Goal: Navigation & Orientation: Find specific page/section

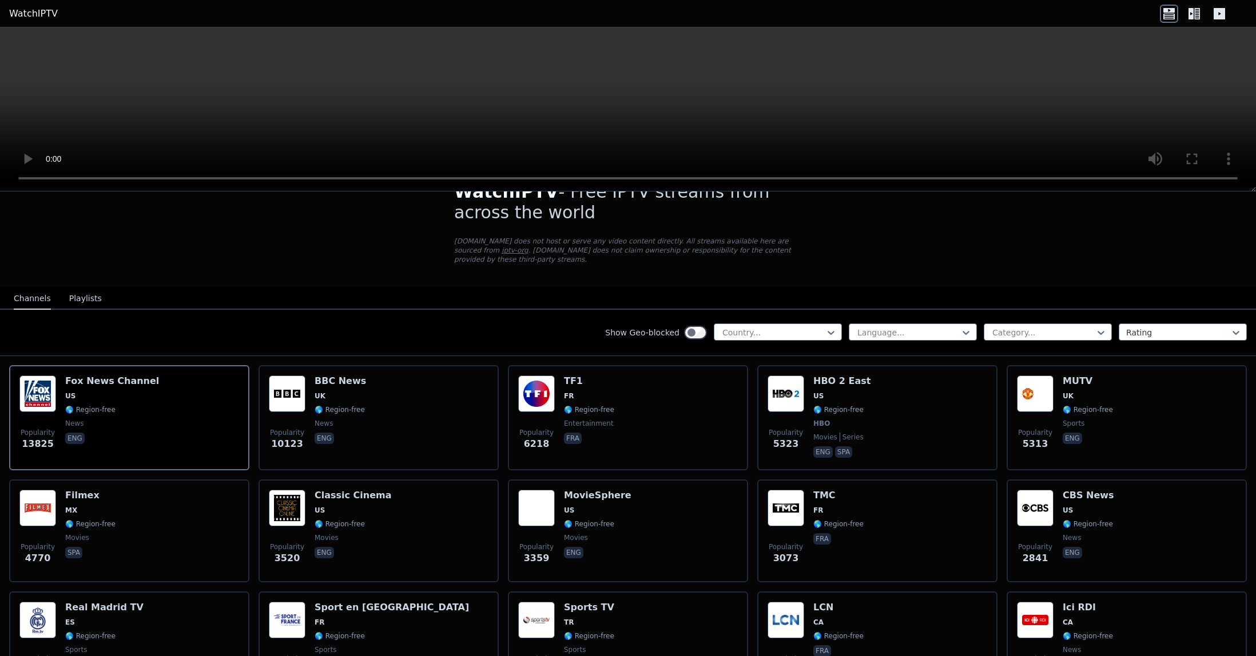
scroll to position [86, 0]
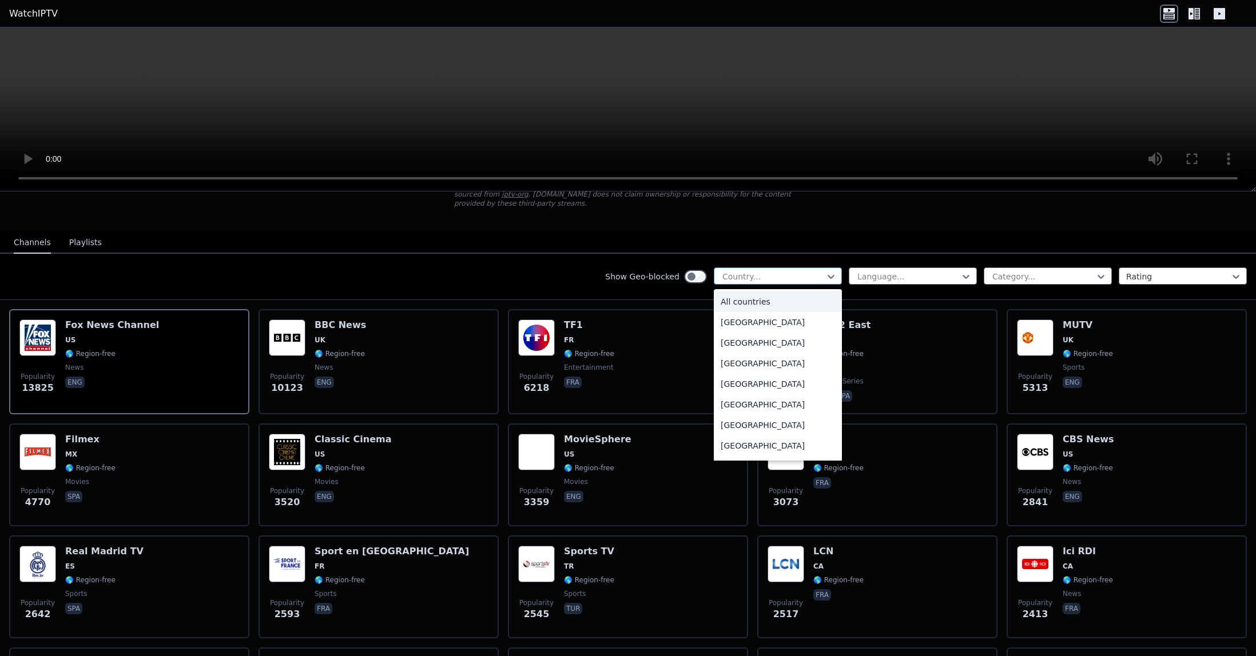
click at [766, 276] on div at bounding box center [773, 276] width 104 height 11
click at [1007, 277] on div at bounding box center [1043, 276] width 104 height 11
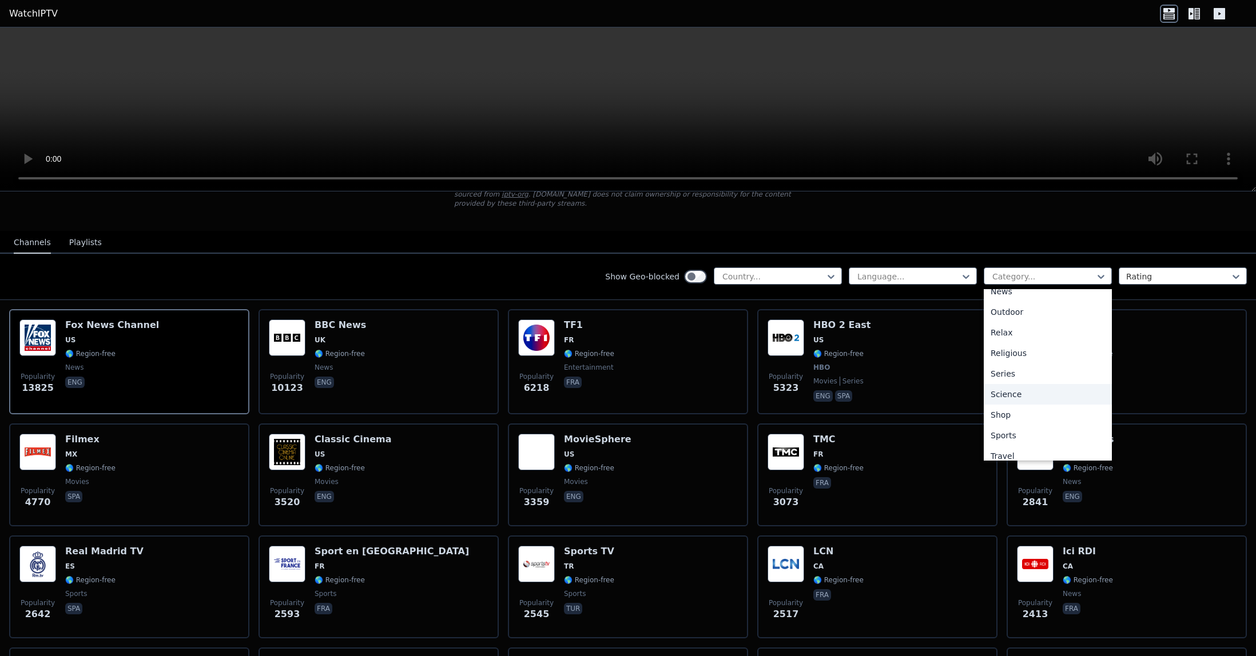
scroll to position [389, 0]
click at [1008, 404] on div "Sports" at bounding box center [1048, 407] width 128 height 21
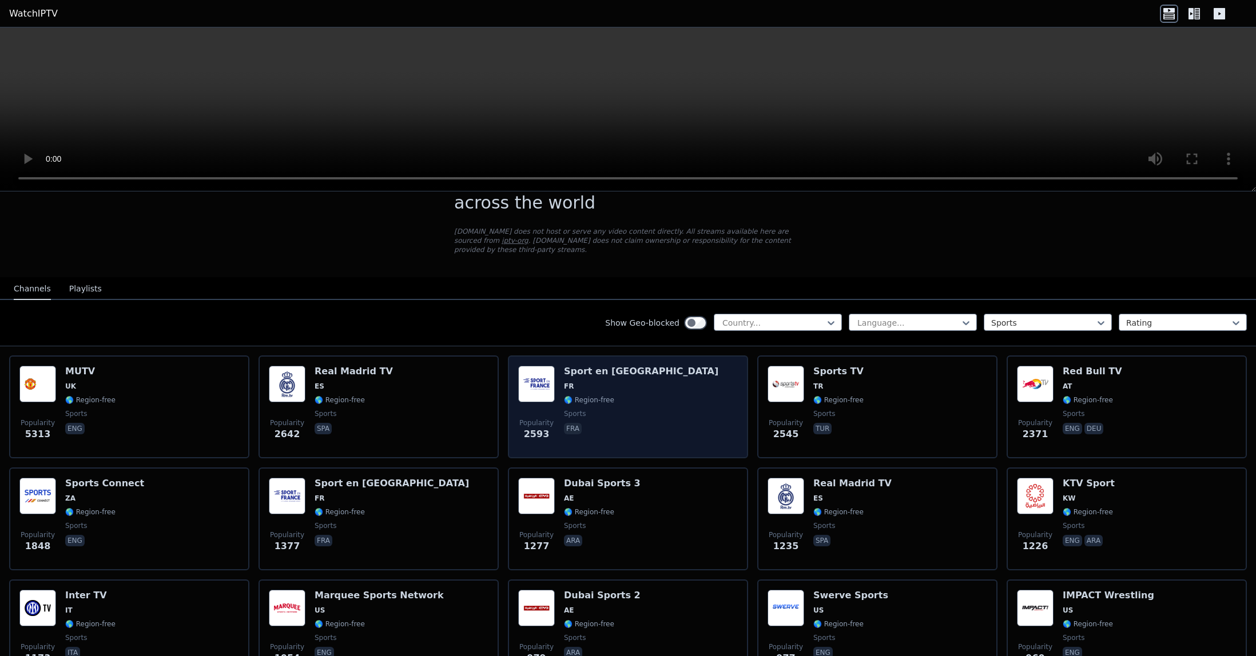
scroll to position [42, 0]
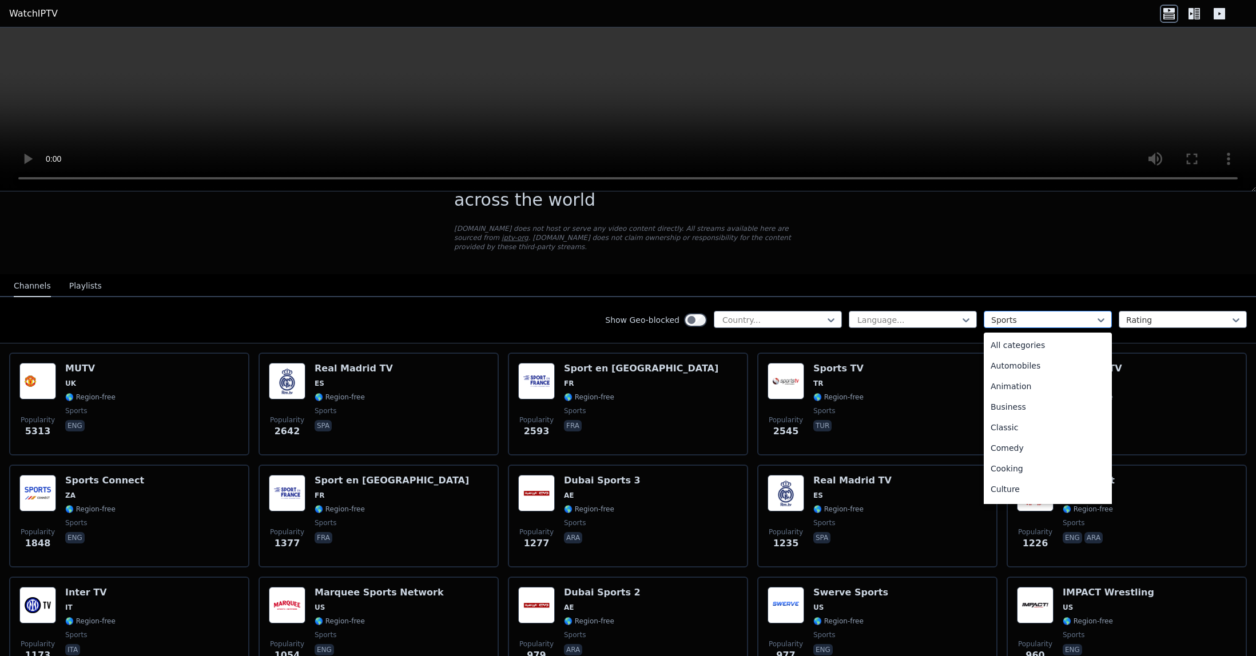
click at [992, 315] on div at bounding box center [1043, 320] width 104 height 11
click at [999, 348] on div "All categories" at bounding box center [1048, 345] width 128 height 21
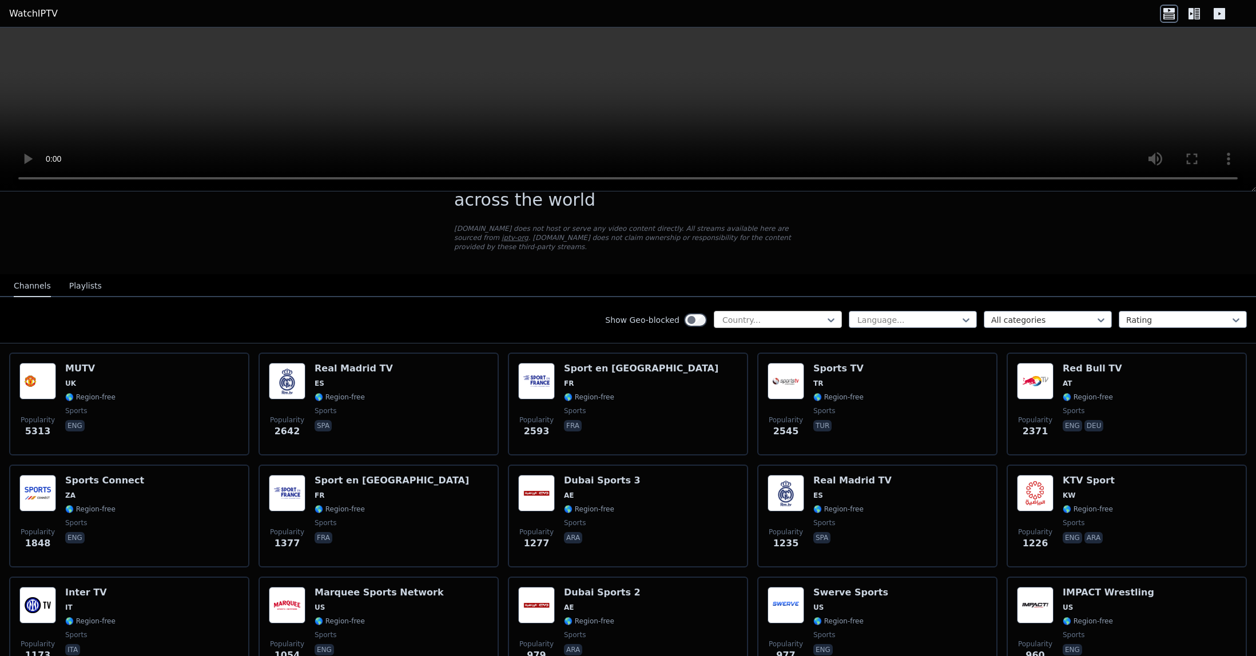
click at [776, 315] on div at bounding box center [773, 320] width 104 height 11
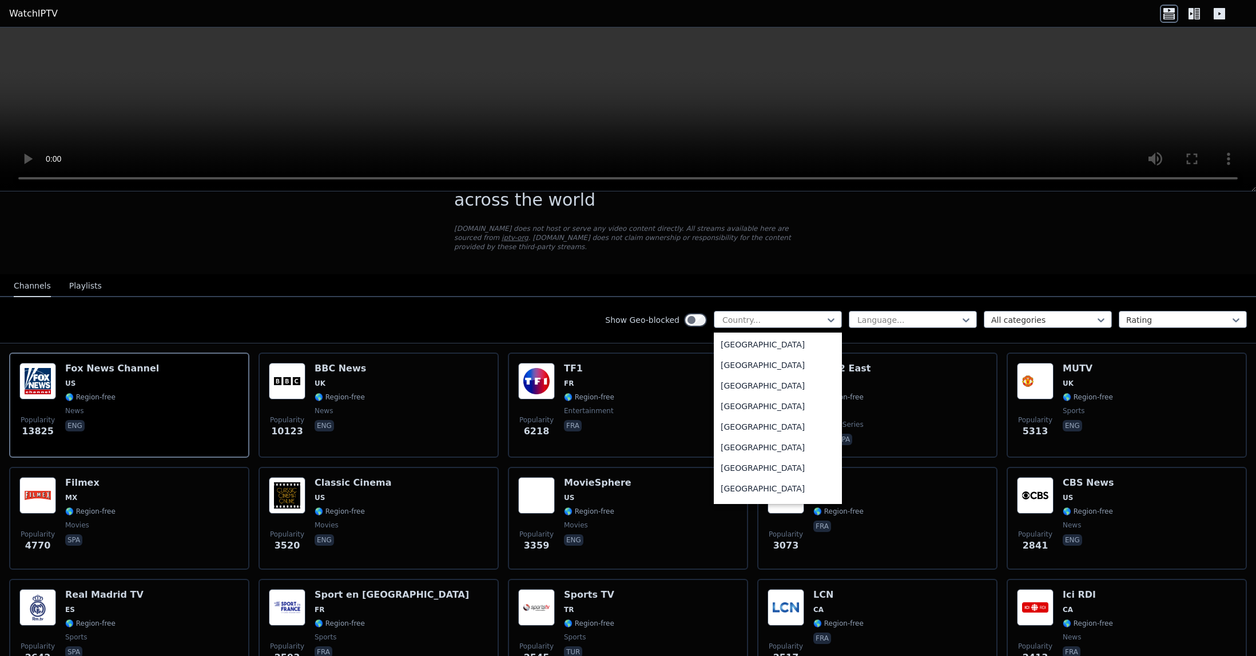
scroll to position [2882, 0]
click at [737, 377] on div "[GEOGRAPHIC_DATA]" at bounding box center [778, 377] width 128 height 21
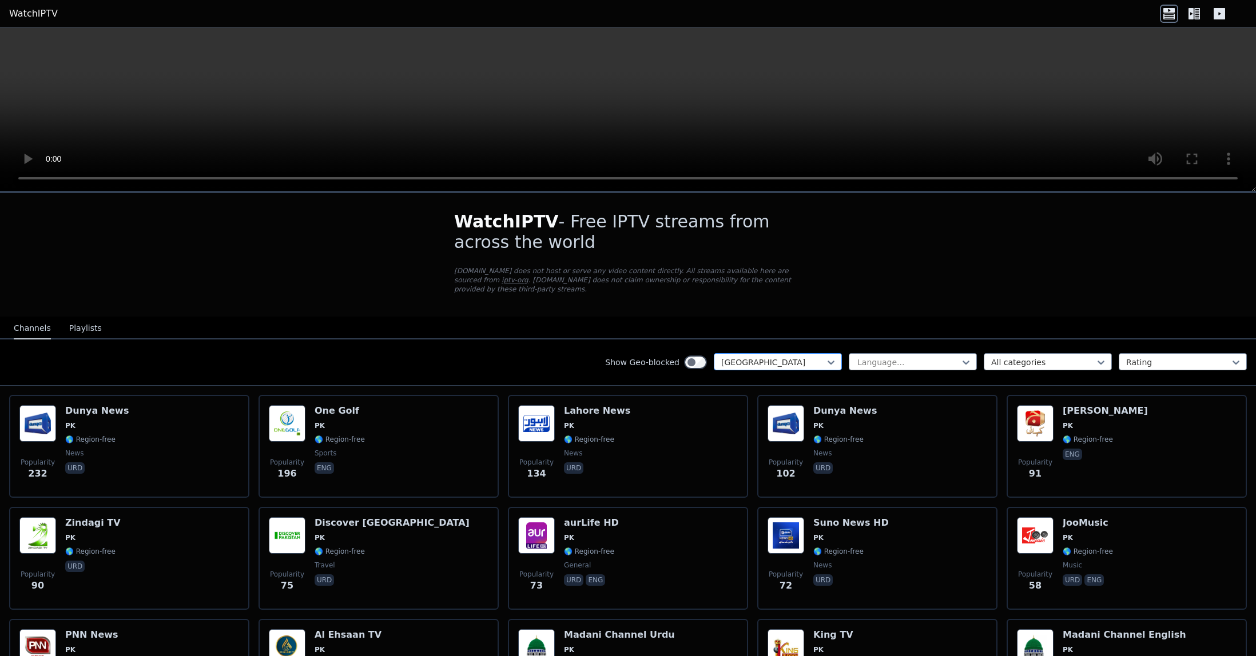
click at [773, 359] on div at bounding box center [773, 362] width 104 height 11
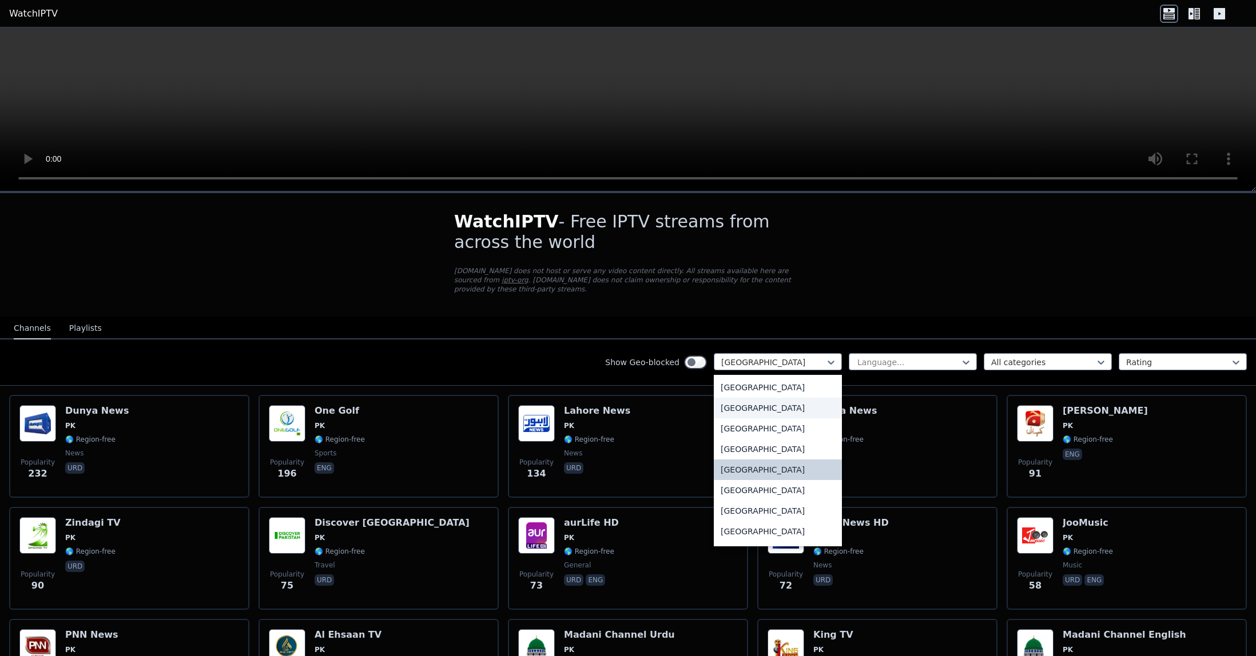
scroll to position [2867, 0]
click at [737, 400] on div "[GEOGRAPHIC_DATA]" at bounding box center [778, 394] width 128 height 21
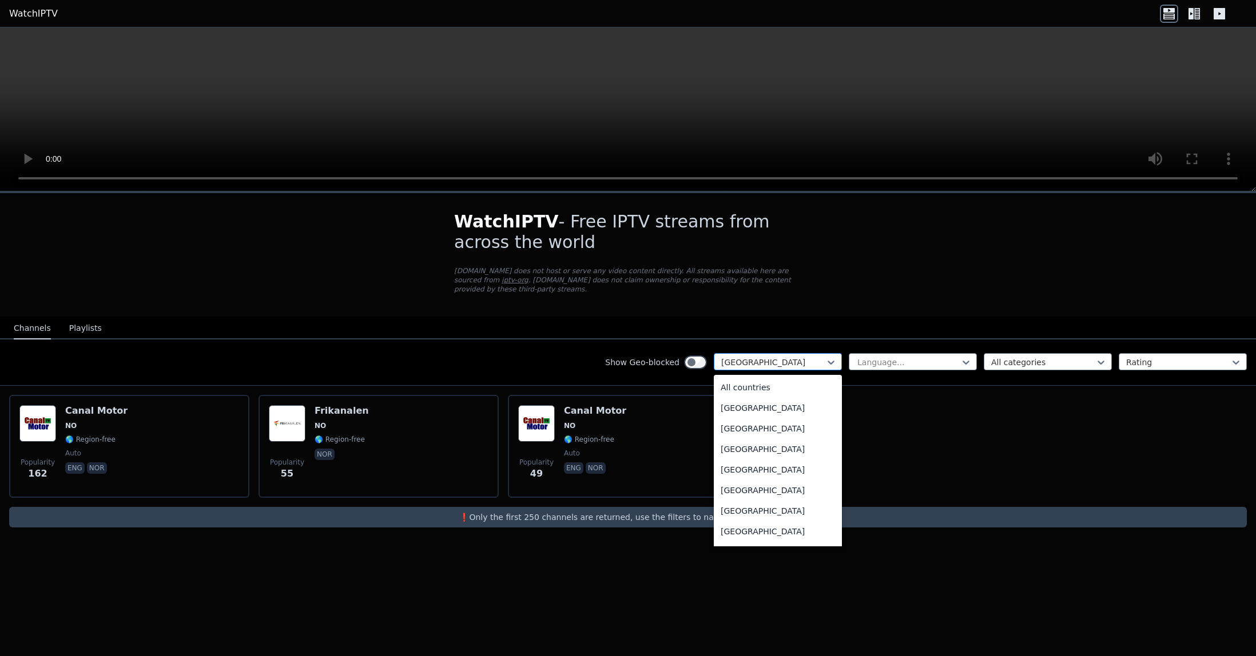
click at [767, 363] on div at bounding box center [773, 362] width 104 height 11
